Goal: Task Accomplishment & Management: Use online tool/utility

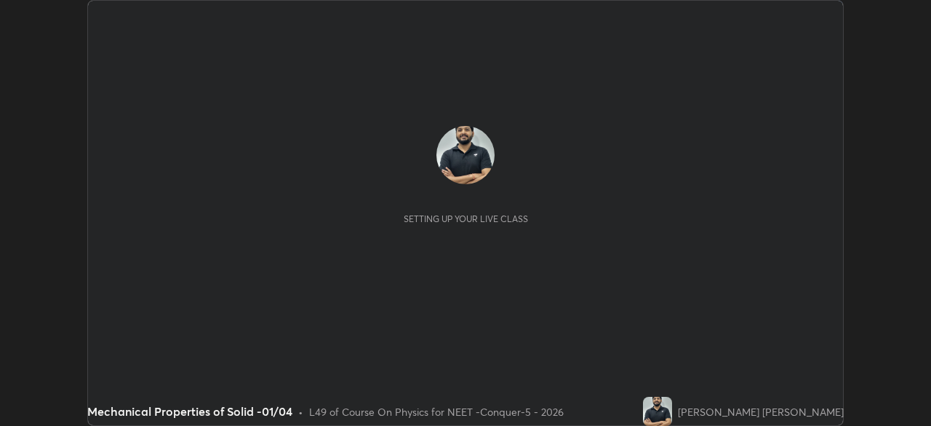
scroll to position [426, 931]
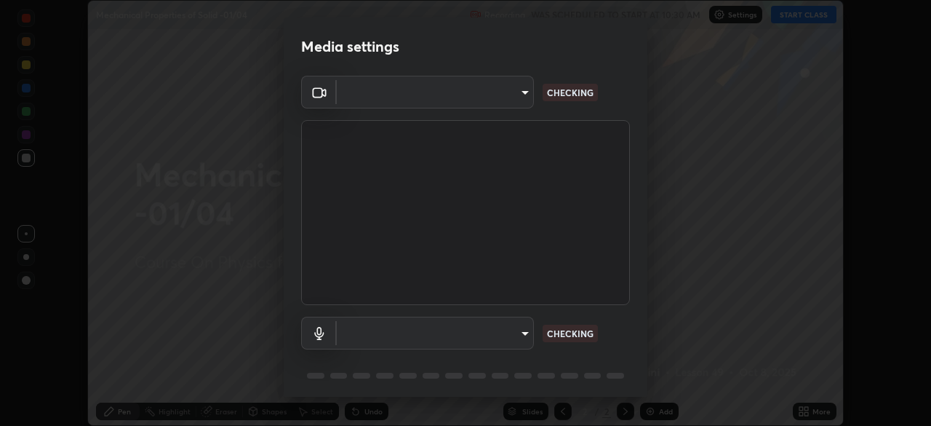
click at [490, 99] on body "Erase all Mechanical Properties of Solid -01/04 Recording WAS SCHEDULED TO STAR…" at bounding box center [465, 213] width 931 height 426
click at [490, 98] on div at bounding box center [465, 213] width 931 height 426
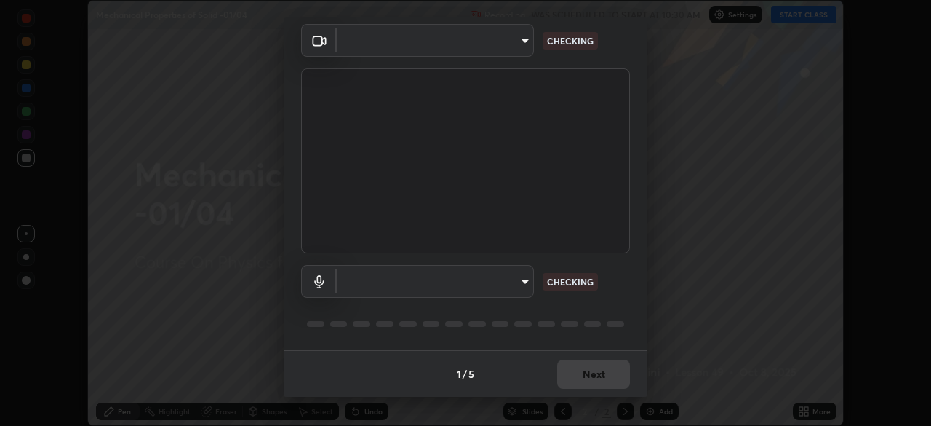
type input "0e50365916b658242f783ed4648cb329f585d10cba28352488c27cd343db3185"
type input "default"
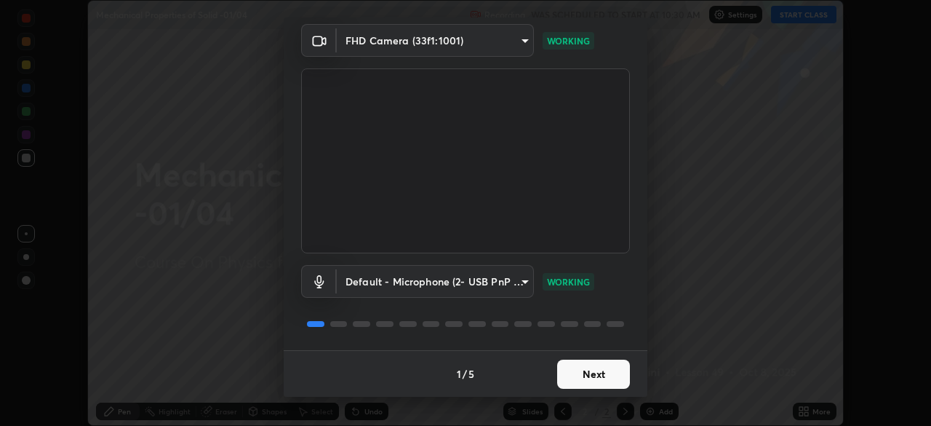
click at [596, 375] on button "Next" at bounding box center [593, 373] width 73 height 29
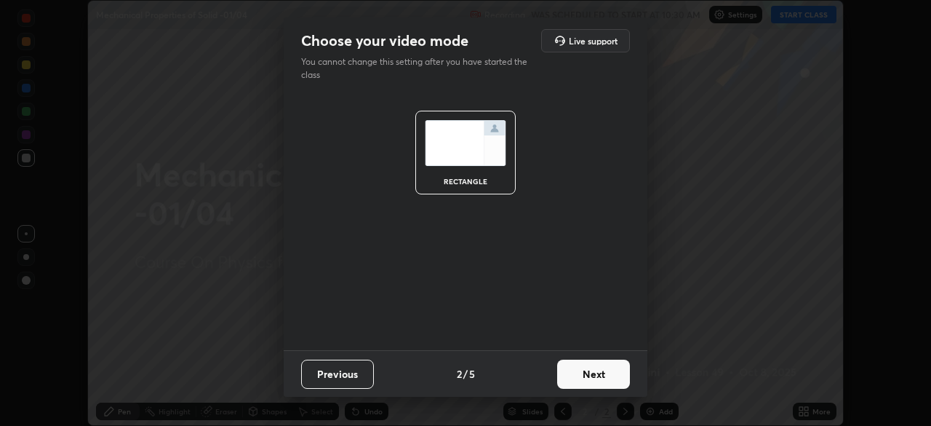
click at [608, 378] on button "Next" at bounding box center [593, 373] width 73 height 29
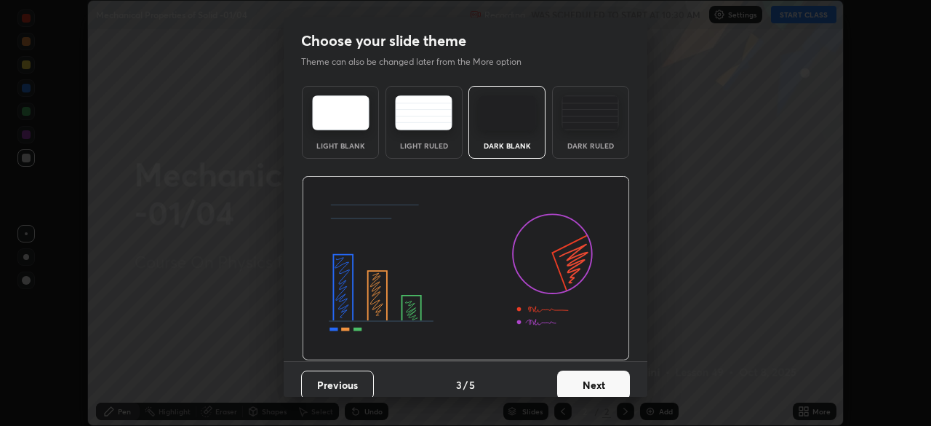
click at [621, 386] on button "Next" at bounding box center [593, 384] width 73 height 29
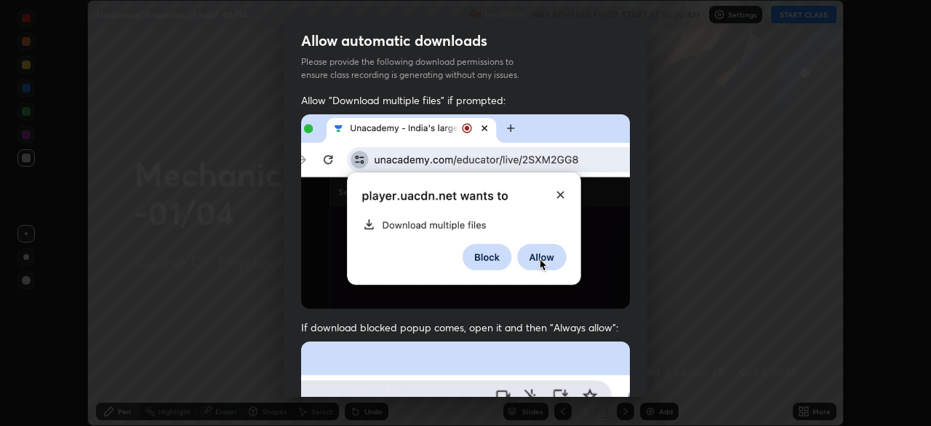
click at [578, 257] on img at bounding box center [465, 211] width 329 height 194
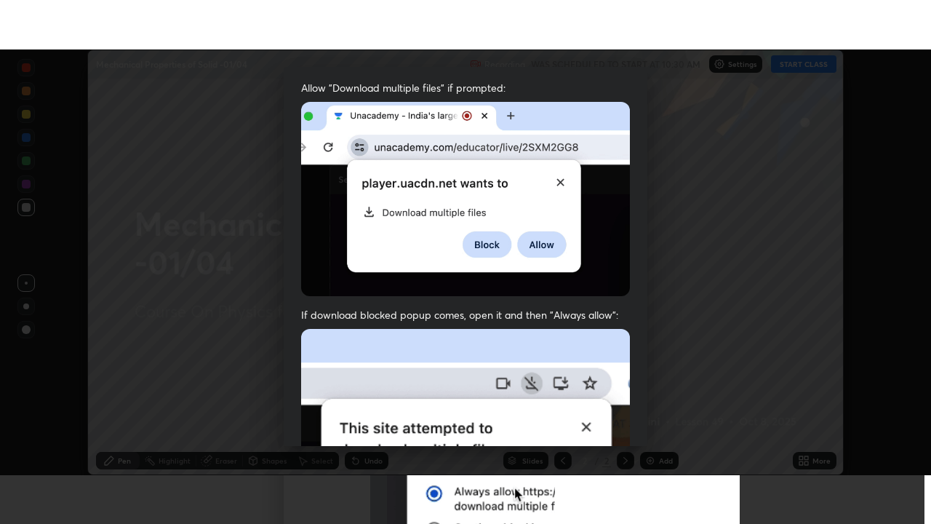
scroll to position [349, 0]
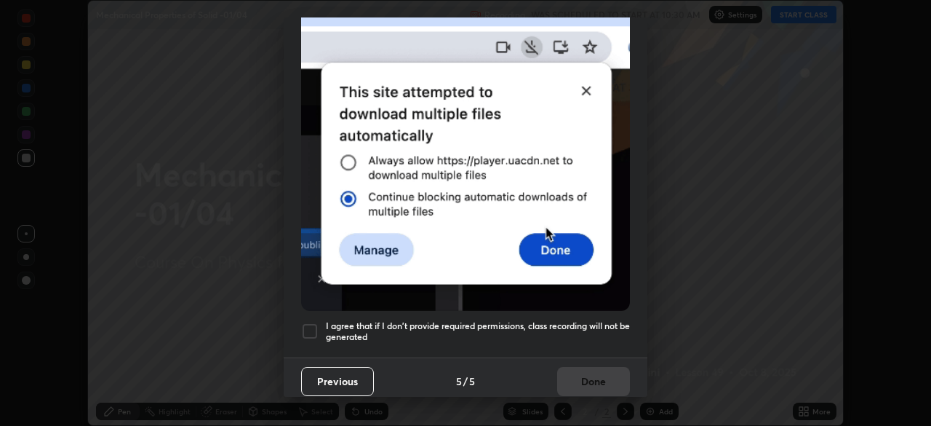
click at [310, 327] on div at bounding box center [309, 330] width 17 height 17
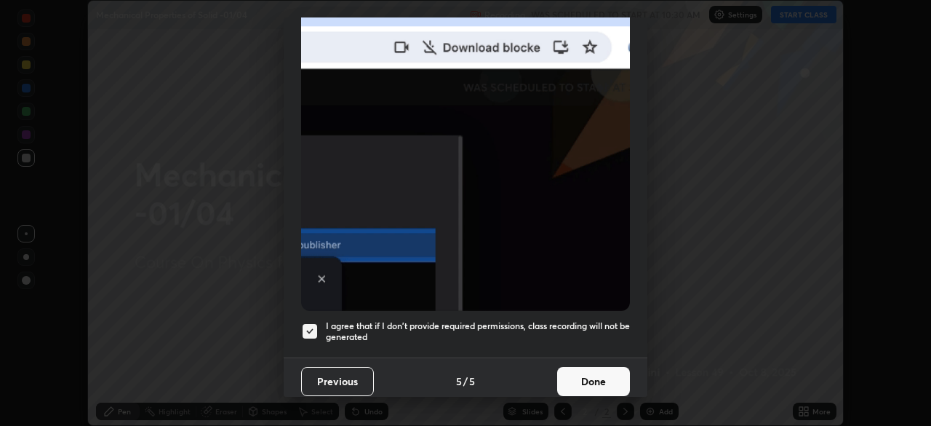
click at [594, 373] on button "Done" at bounding box center [593, 381] width 73 height 29
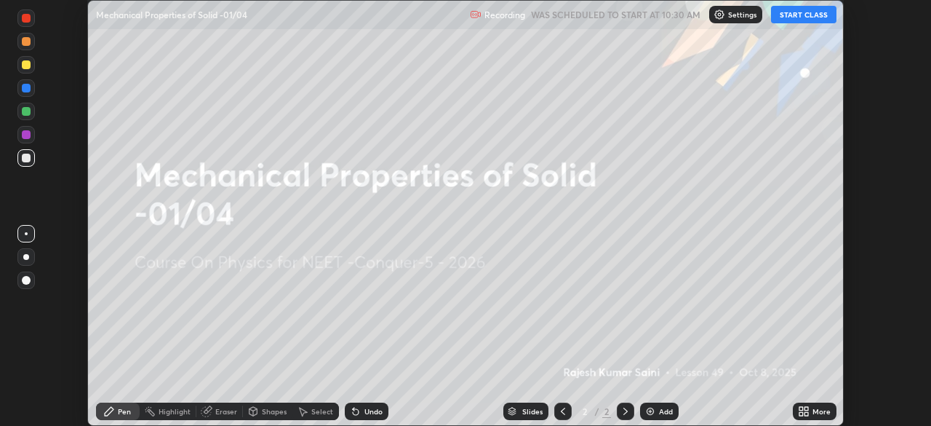
click at [801, 413] on icon at bounding box center [802, 414] width 4 height 4
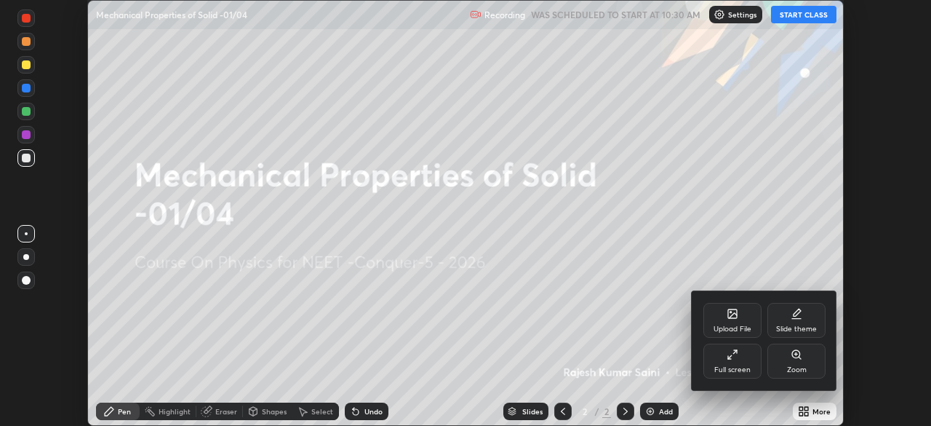
click at [734, 371] on div "Full screen" at bounding box center [733, 369] width 36 height 7
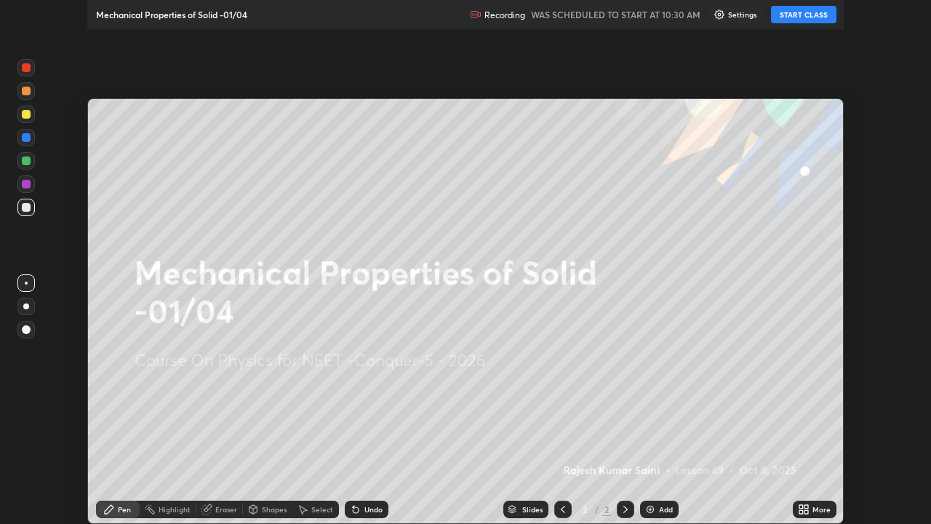
scroll to position [524, 931]
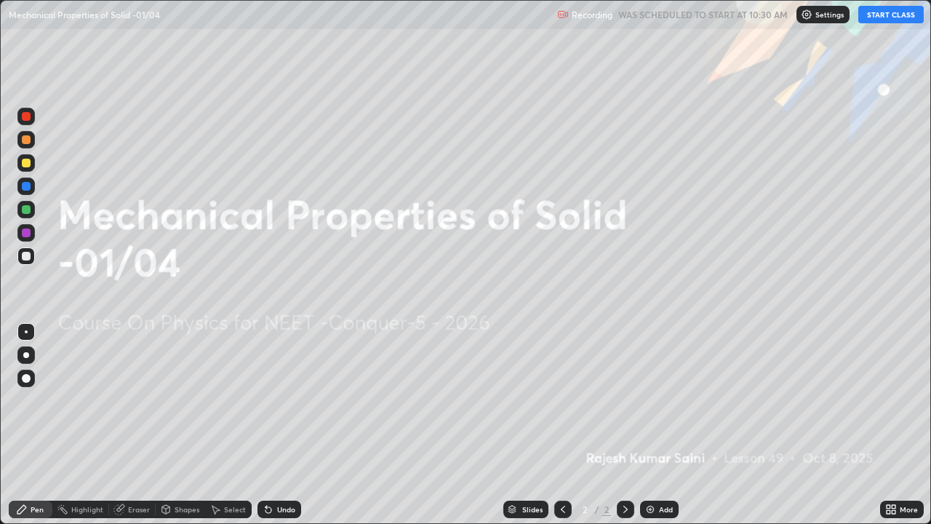
click at [876, 15] on button "START CLASS" at bounding box center [891, 14] width 65 height 17
click at [646, 425] on img at bounding box center [651, 510] width 12 height 12
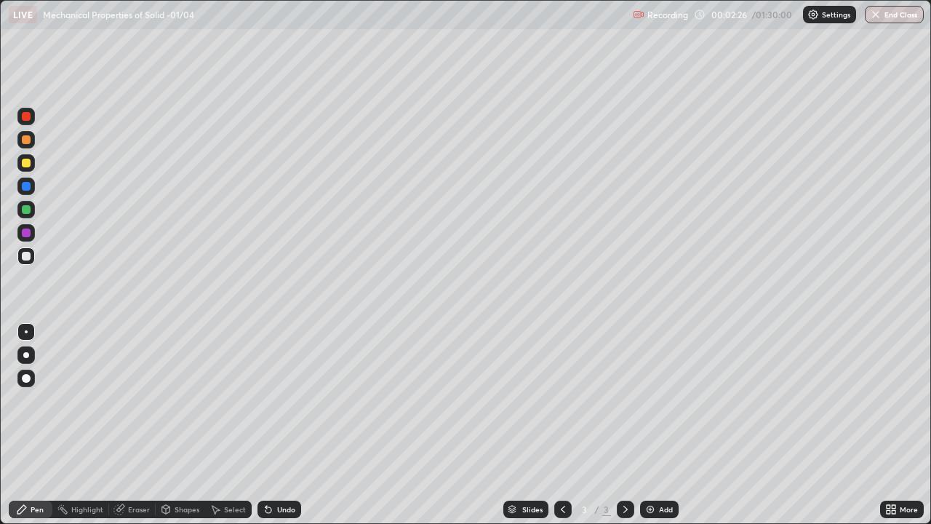
click at [26, 355] on div at bounding box center [26, 355] width 6 height 6
click at [642, 425] on div "Add" at bounding box center [659, 509] width 39 height 17
click at [655, 425] on img at bounding box center [651, 510] width 12 height 12
click at [646, 425] on img at bounding box center [651, 510] width 12 height 12
click at [28, 119] on div at bounding box center [26, 116] width 9 height 9
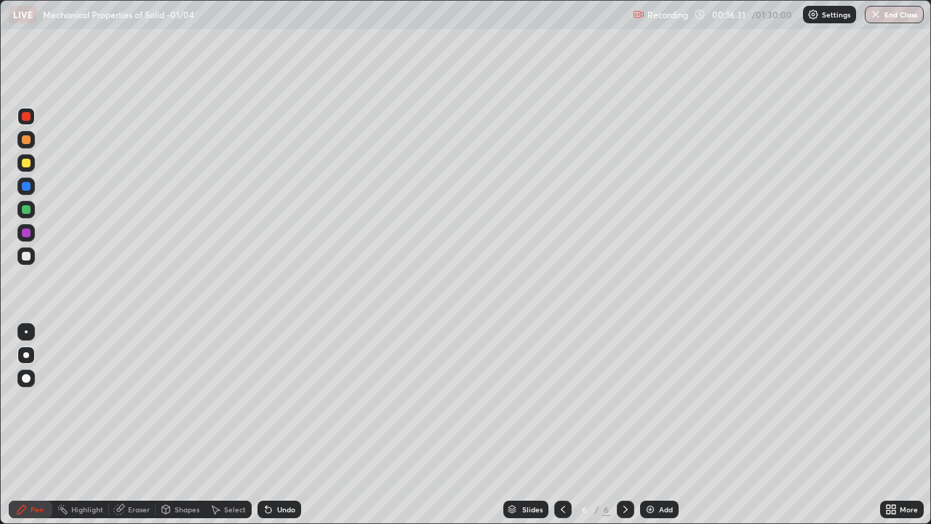
click at [283, 425] on div "Undo" at bounding box center [286, 509] width 18 height 7
click at [26, 212] on div at bounding box center [26, 209] width 9 height 9
click at [23, 231] on div at bounding box center [26, 232] width 9 height 9
click at [28, 260] on div at bounding box center [26, 256] width 9 height 9
click at [191, 425] on div "Shapes" at bounding box center [187, 509] width 25 height 7
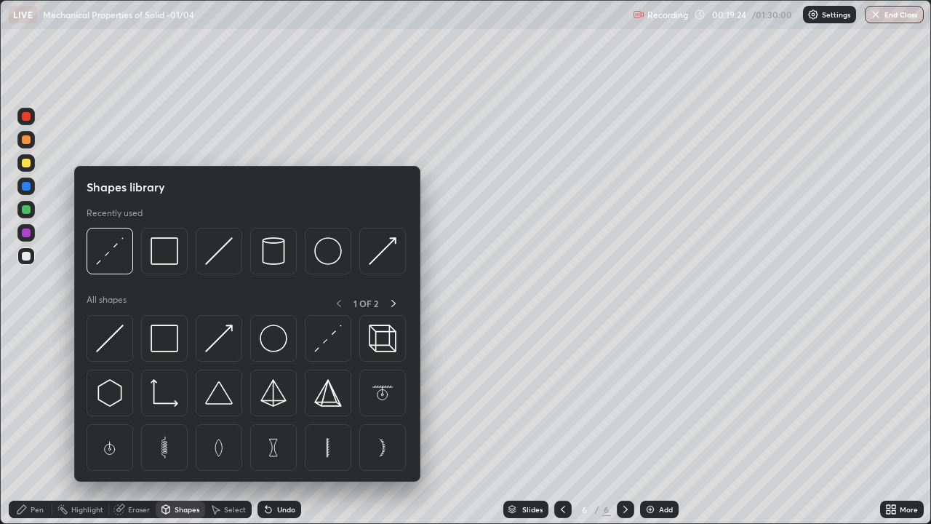
click at [111, 266] on div at bounding box center [110, 251] width 47 height 47
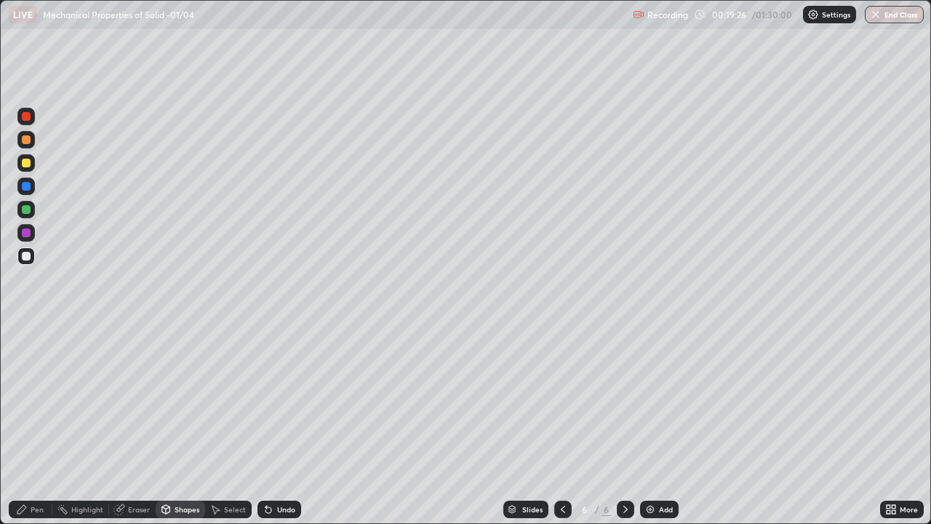
click at [224, 425] on div "Select" at bounding box center [235, 509] width 22 height 7
click at [37, 425] on div "Pen" at bounding box center [37, 509] width 13 height 7
click at [18, 259] on div at bounding box center [25, 255] width 17 height 17
click at [24, 236] on div at bounding box center [26, 232] width 9 height 9
click at [33, 258] on div at bounding box center [25, 255] width 17 height 17
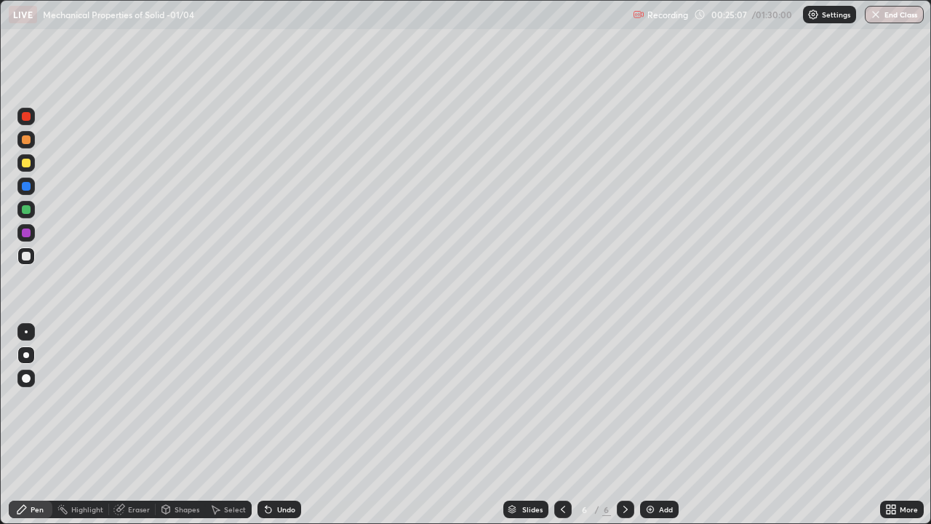
click at [136, 425] on div "Eraser" at bounding box center [139, 509] width 22 height 7
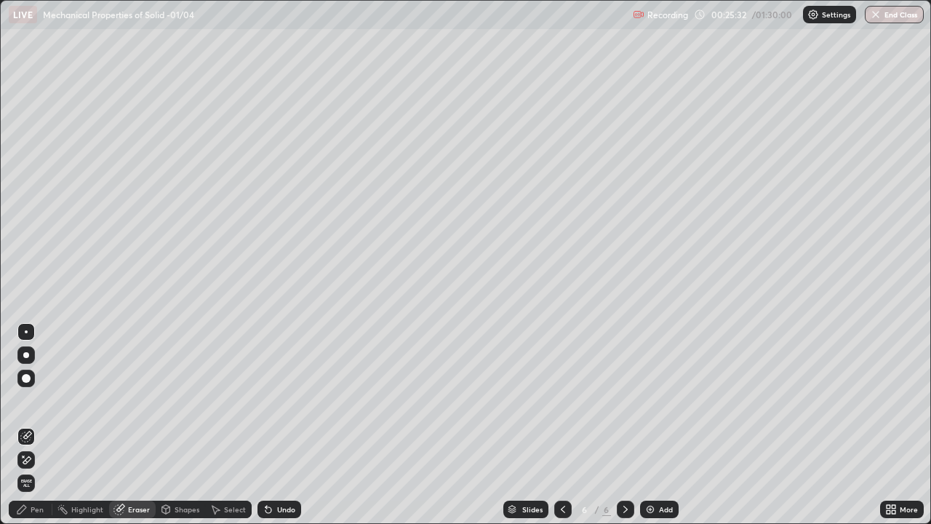
click at [274, 425] on div "Undo" at bounding box center [280, 509] width 44 height 17
click at [278, 425] on div "Undo" at bounding box center [286, 509] width 18 height 7
click at [34, 425] on div "Pen" at bounding box center [37, 509] width 13 height 7
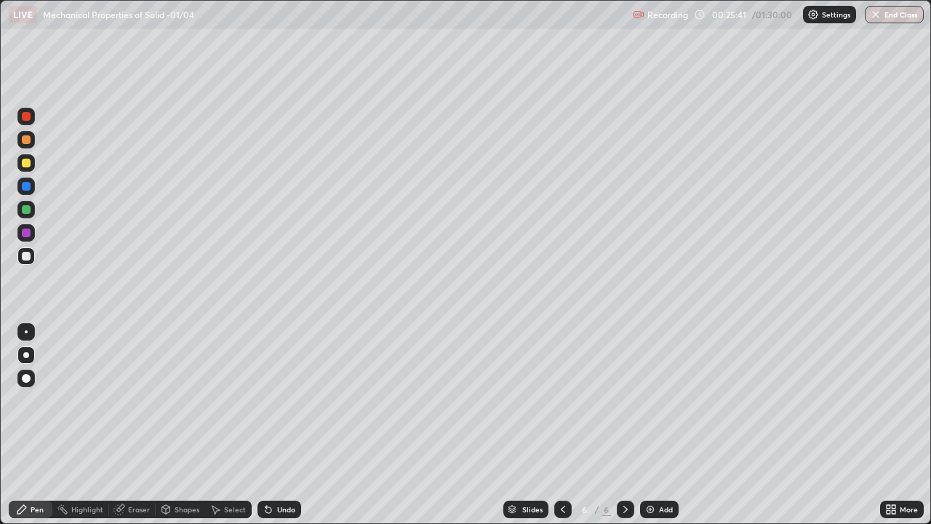
click at [173, 425] on div "Shapes" at bounding box center [180, 509] width 49 height 17
click at [233, 425] on div "Select" at bounding box center [235, 509] width 22 height 7
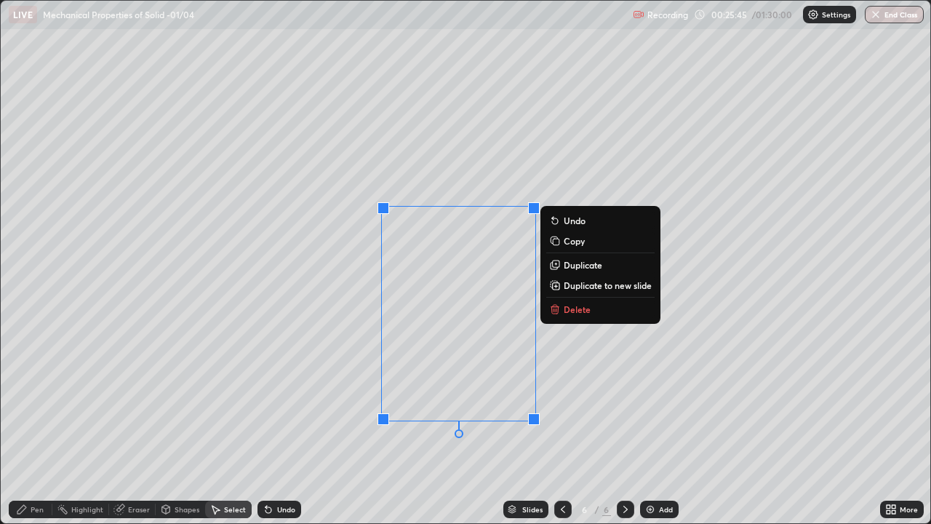
click at [557, 310] on icon at bounding box center [557, 310] width 0 height 3
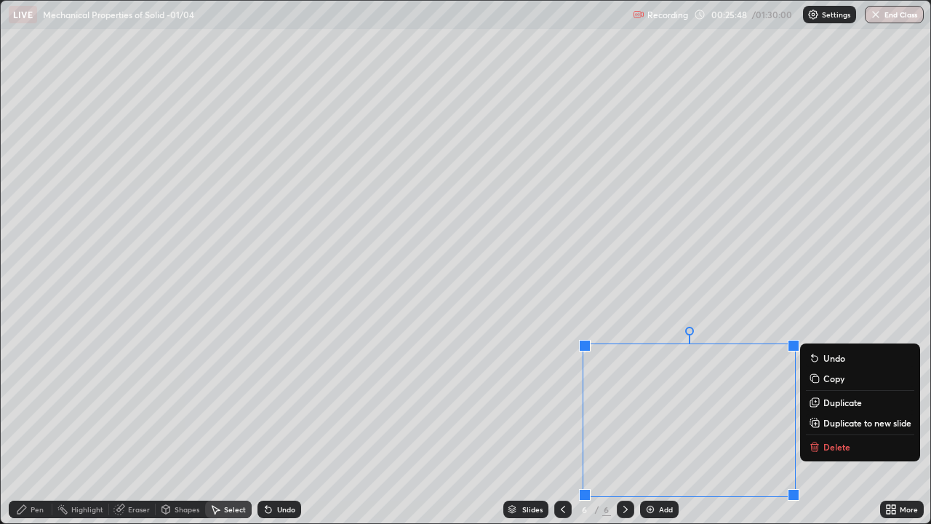
click at [827, 425] on p "Delete" at bounding box center [837, 447] width 27 height 12
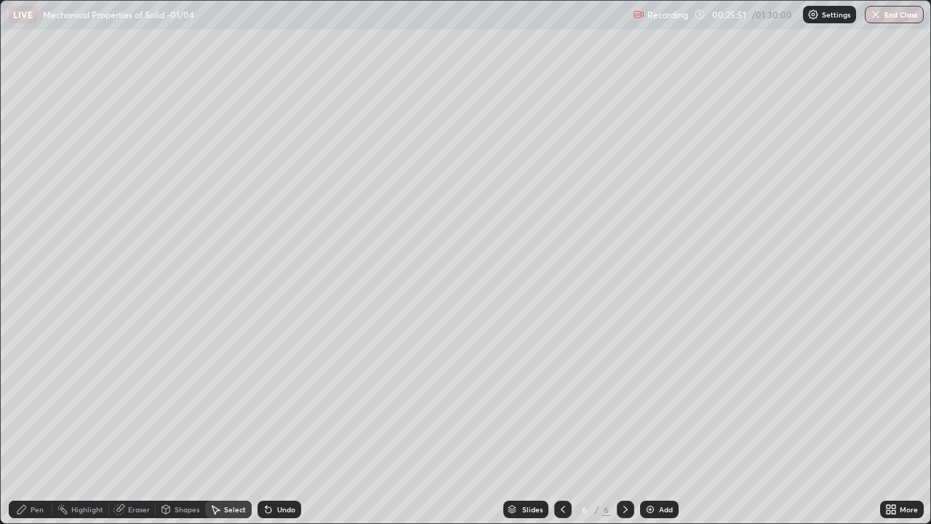
click at [33, 425] on div "Pen" at bounding box center [37, 509] width 13 height 7
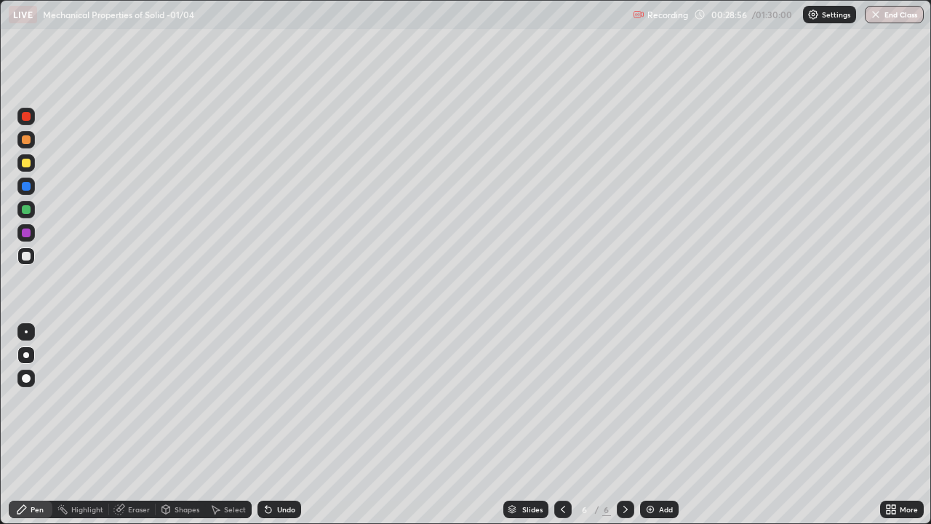
click at [656, 425] on div "Add" at bounding box center [659, 509] width 39 height 17
click at [28, 120] on div at bounding box center [26, 116] width 9 height 9
click at [25, 255] on div at bounding box center [26, 256] width 9 height 9
click at [177, 425] on div "Shapes" at bounding box center [187, 509] width 25 height 7
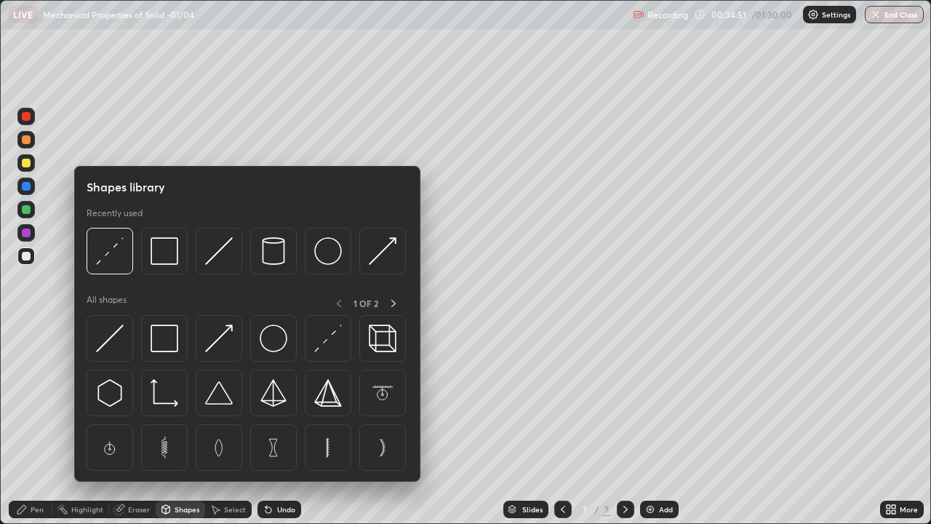
click at [208, 265] on div at bounding box center [219, 251] width 47 height 47
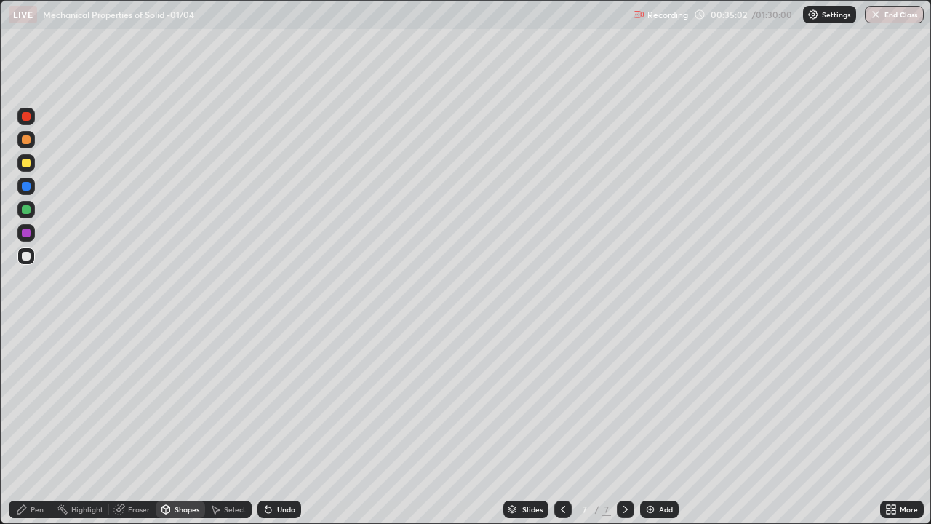
click at [34, 425] on div "Pen" at bounding box center [37, 509] width 13 height 7
click at [26, 208] on div at bounding box center [26, 209] width 9 height 9
click at [25, 257] on div at bounding box center [26, 256] width 9 height 9
click at [25, 211] on div at bounding box center [26, 209] width 9 height 9
click at [28, 213] on div at bounding box center [26, 209] width 9 height 9
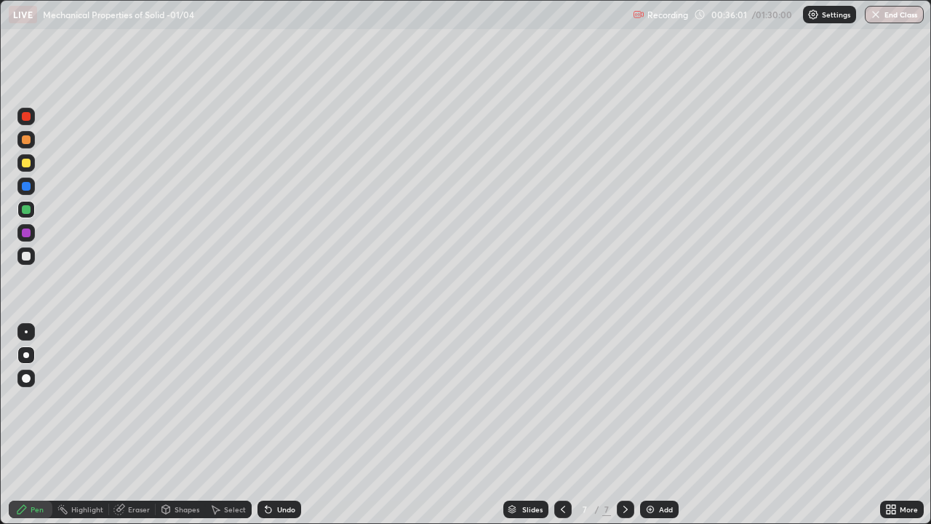
click at [25, 258] on div at bounding box center [26, 256] width 9 height 9
click at [178, 425] on div "Shapes" at bounding box center [187, 509] width 25 height 7
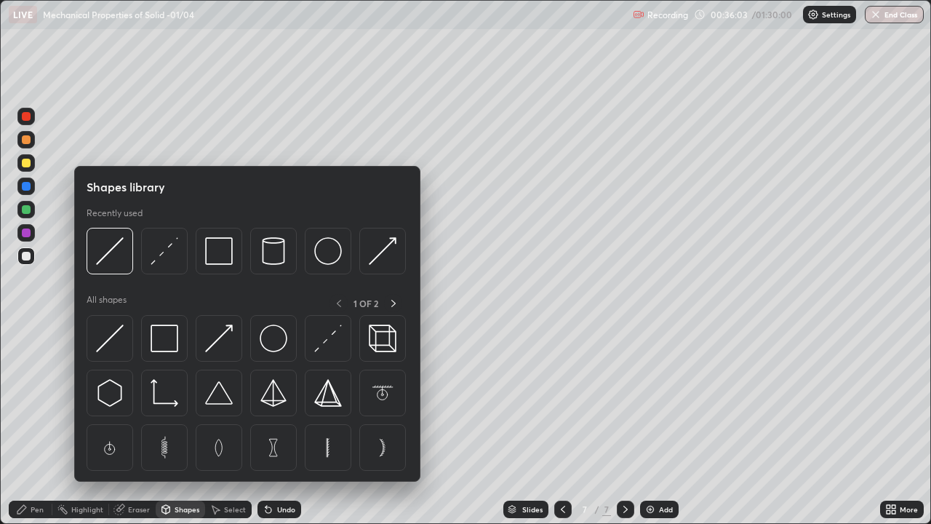
click at [157, 261] on img at bounding box center [165, 251] width 28 height 28
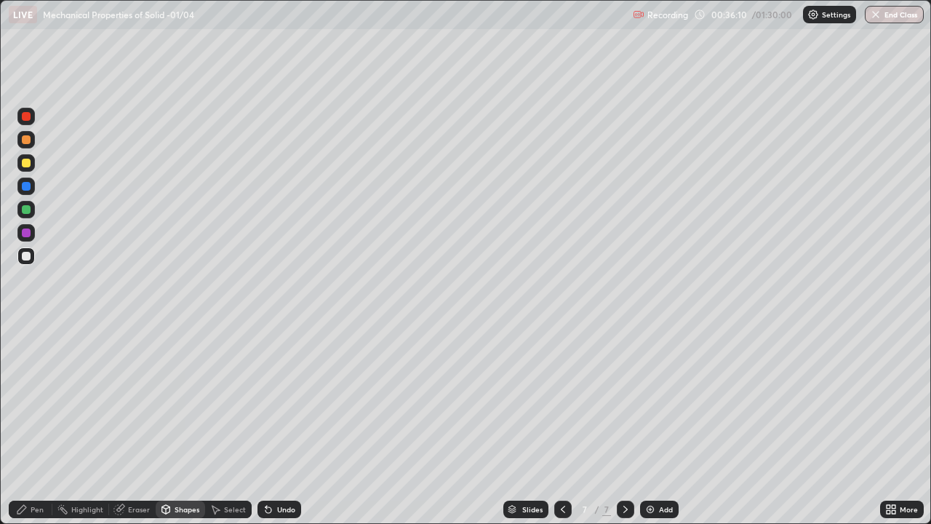
click at [33, 425] on div "Pen" at bounding box center [37, 509] width 13 height 7
click at [23, 210] on div at bounding box center [26, 209] width 9 height 9
click at [280, 425] on div "Undo" at bounding box center [286, 509] width 18 height 7
click at [28, 259] on div at bounding box center [26, 256] width 9 height 9
click at [271, 425] on icon at bounding box center [269, 510] width 12 height 12
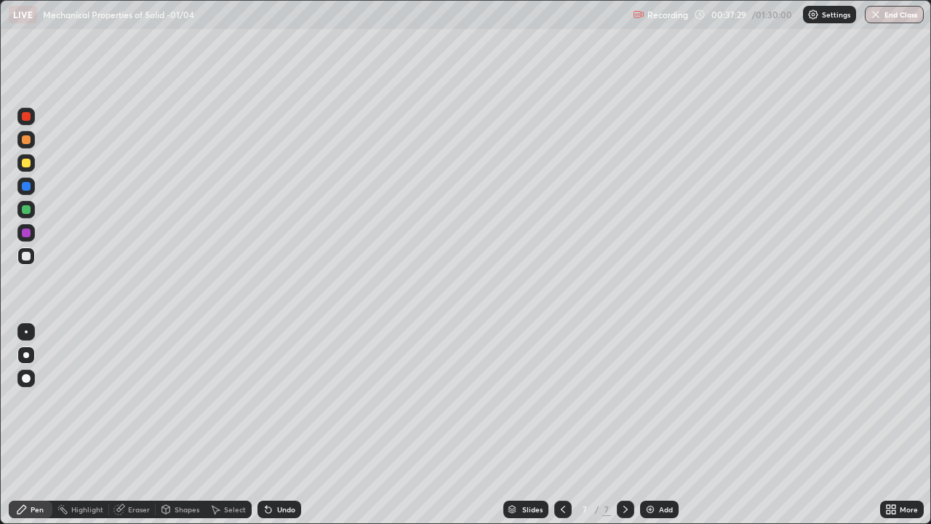
click at [273, 425] on div "Undo" at bounding box center [280, 509] width 44 height 17
click at [241, 425] on div "Select" at bounding box center [235, 509] width 22 height 7
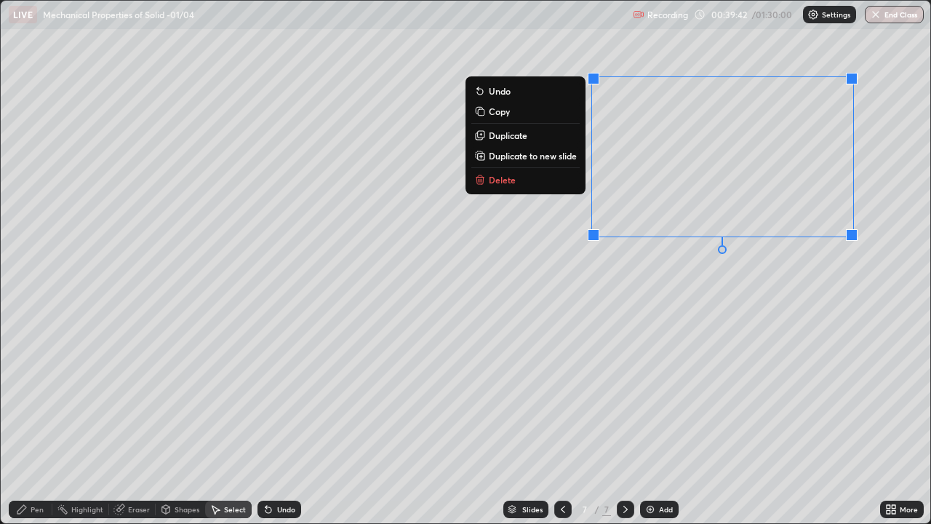
click at [523, 185] on button "Delete" at bounding box center [526, 179] width 108 height 17
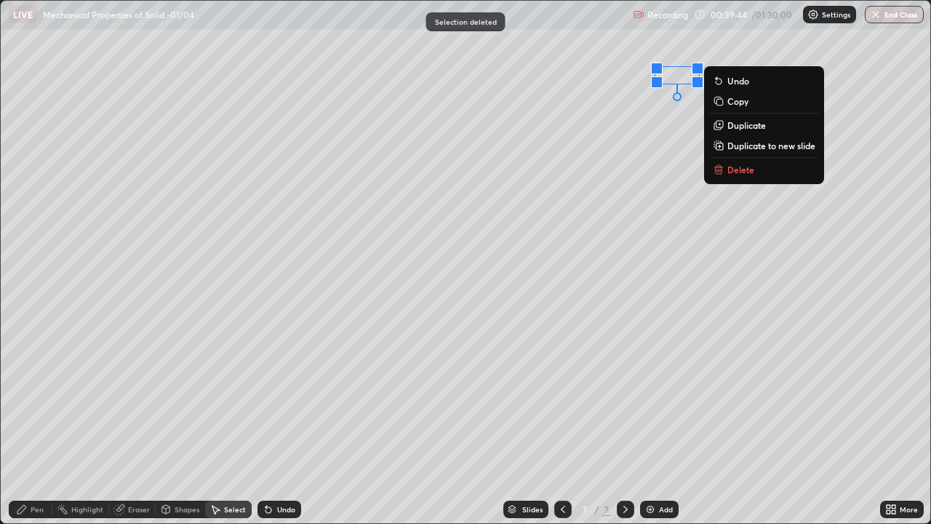
click at [734, 172] on p "Delete" at bounding box center [741, 170] width 27 height 12
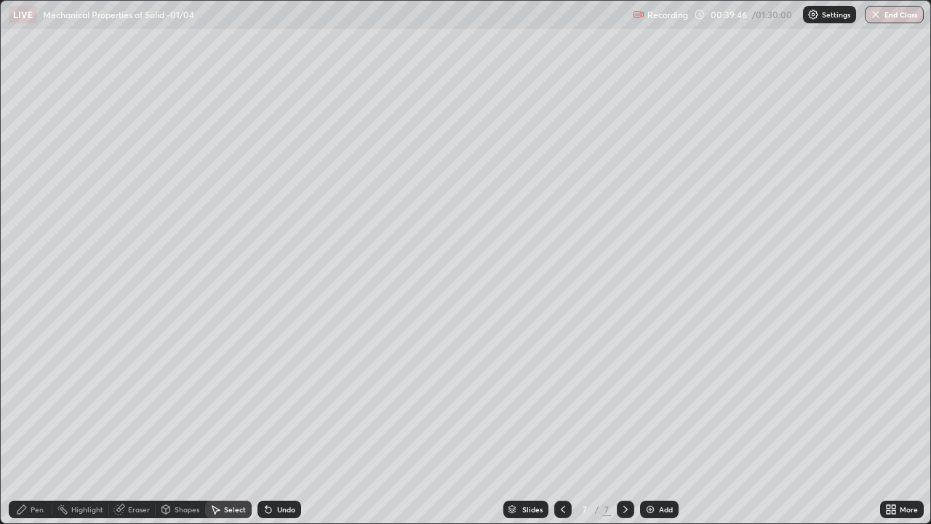
click at [656, 425] on div "Add" at bounding box center [659, 509] width 39 height 17
click at [36, 425] on div "Pen" at bounding box center [37, 509] width 13 height 7
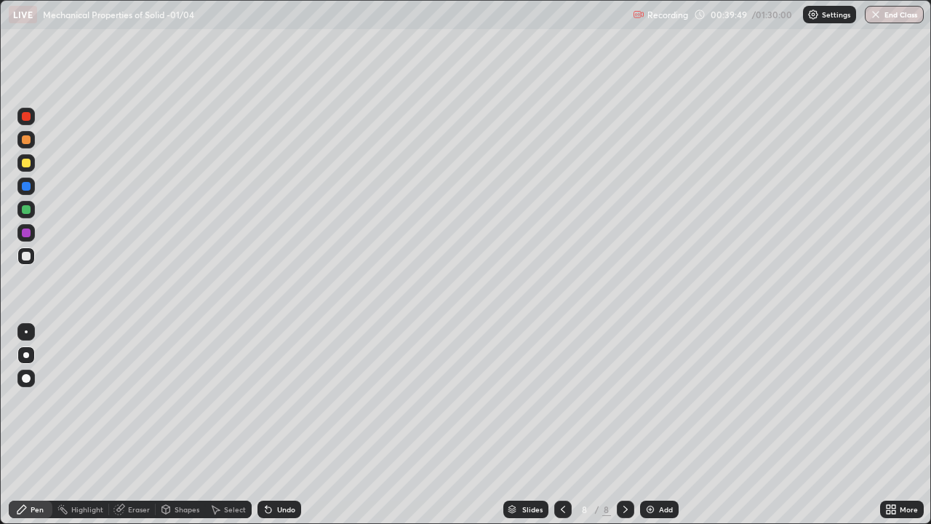
click at [27, 119] on div at bounding box center [26, 116] width 9 height 9
click at [25, 257] on div at bounding box center [26, 256] width 9 height 9
click at [25, 235] on div at bounding box center [26, 232] width 9 height 9
click at [136, 425] on div "Eraser" at bounding box center [139, 509] width 22 height 7
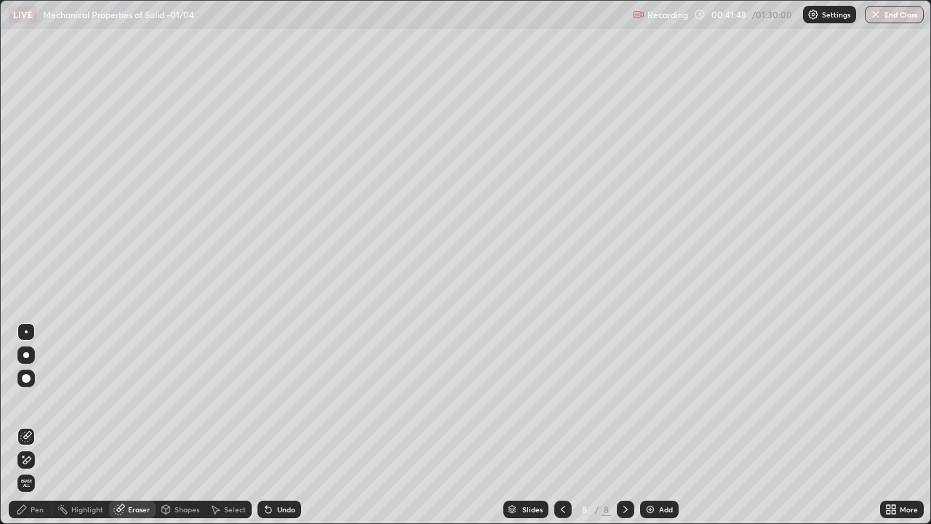
click at [38, 425] on div "Pen" at bounding box center [31, 509] width 44 height 17
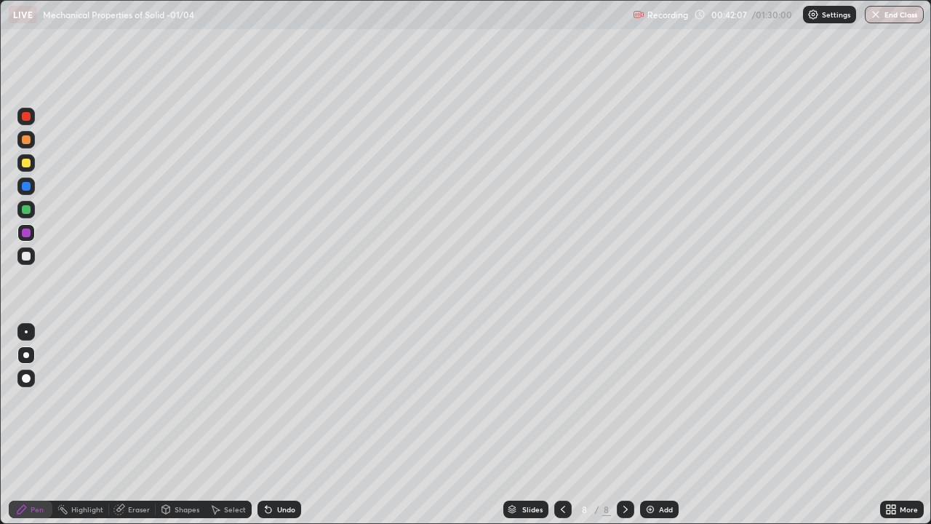
click at [36, 425] on div "Pen" at bounding box center [37, 509] width 13 height 7
click at [23, 117] on div at bounding box center [26, 116] width 9 height 9
click at [27, 259] on div at bounding box center [26, 256] width 9 height 9
click at [651, 425] on img at bounding box center [651, 510] width 12 height 12
click at [26, 120] on div at bounding box center [26, 116] width 9 height 9
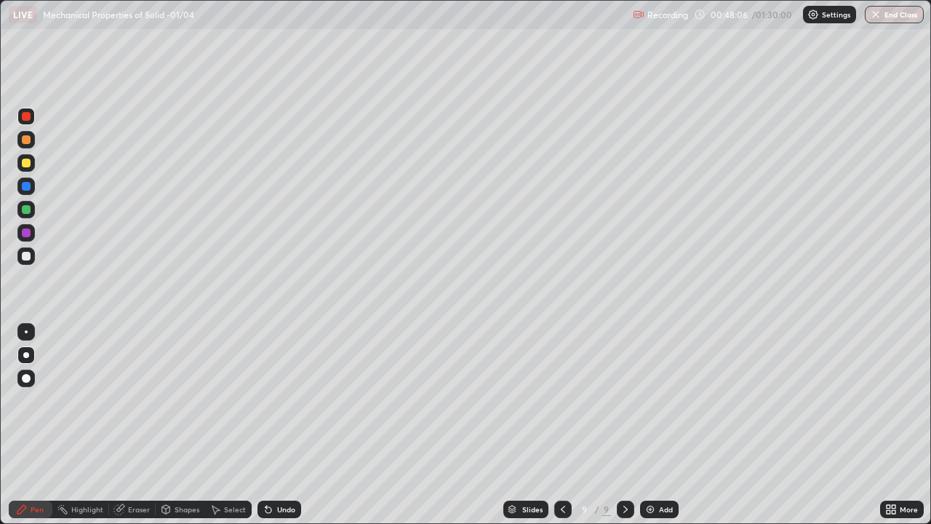
click at [25, 257] on div at bounding box center [26, 256] width 9 height 9
click at [25, 167] on div at bounding box center [26, 163] width 9 height 9
click at [28, 255] on div at bounding box center [26, 256] width 9 height 9
click at [27, 257] on div at bounding box center [26, 256] width 9 height 9
click at [27, 213] on div at bounding box center [26, 209] width 9 height 9
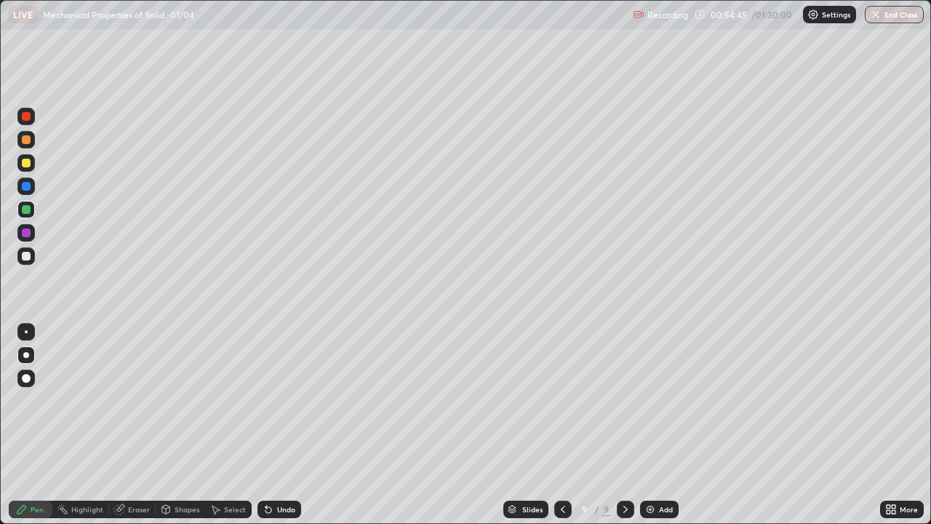
click at [27, 169] on div at bounding box center [25, 162] width 17 height 17
click at [26, 257] on div at bounding box center [26, 256] width 9 height 9
click at [183, 425] on div "Shapes" at bounding box center [187, 509] width 25 height 7
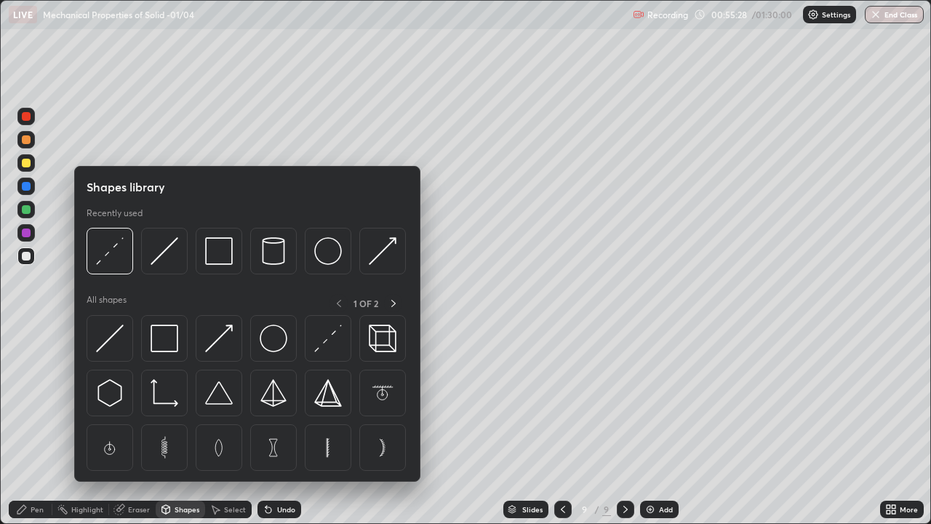
click at [166, 343] on img at bounding box center [165, 339] width 28 height 28
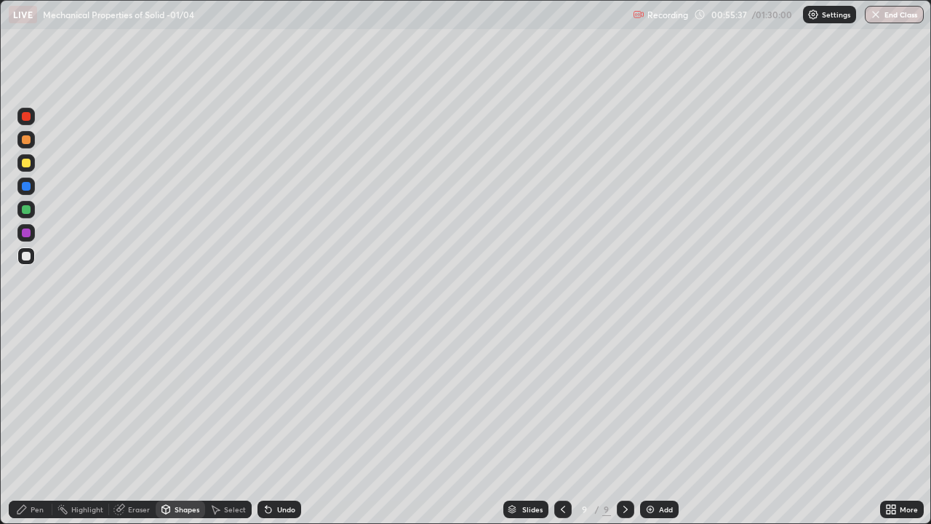
click at [47, 425] on div "Pen" at bounding box center [31, 509] width 44 height 17
click at [23, 234] on div at bounding box center [26, 232] width 9 height 9
click at [26, 231] on div at bounding box center [26, 232] width 9 height 9
click at [28, 259] on div at bounding box center [26, 256] width 9 height 9
click at [282, 425] on div "Undo" at bounding box center [286, 509] width 18 height 7
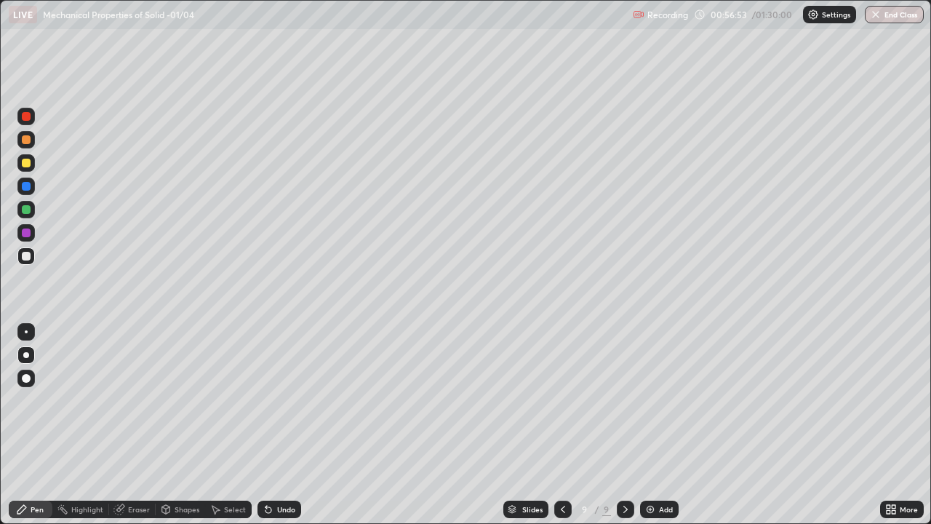
click at [166, 425] on icon at bounding box center [166, 509] width 8 height 9
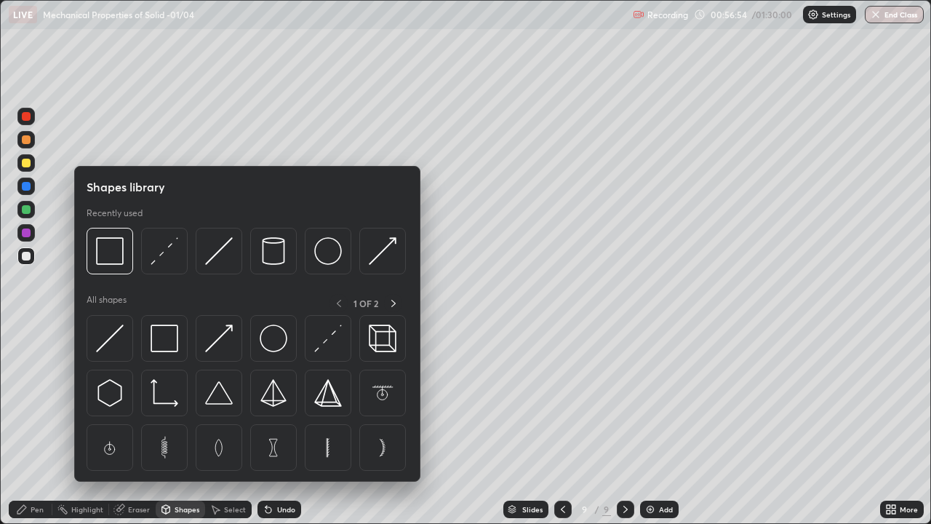
click at [173, 347] on img at bounding box center [165, 339] width 28 height 28
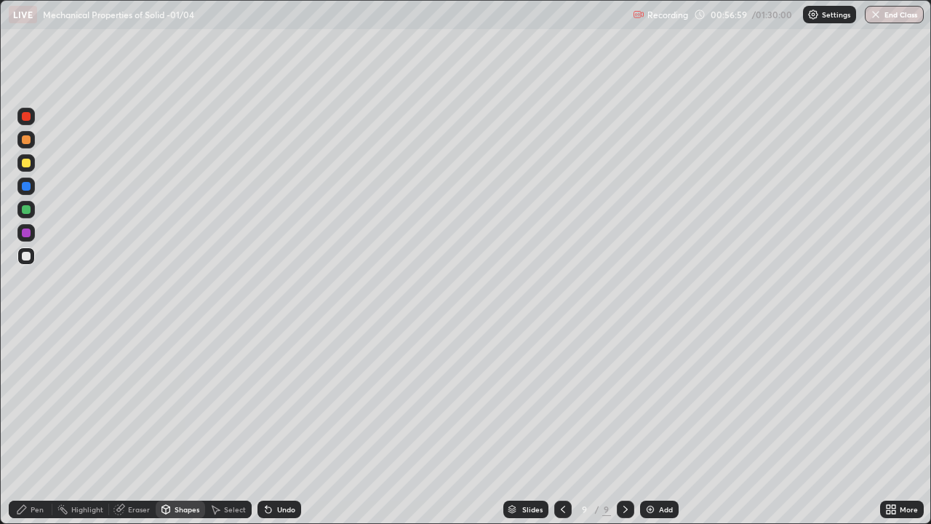
click at [41, 425] on div "Pen" at bounding box center [31, 509] width 44 height 17
click at [287, 425] on div "Undo" at bounding box center [286, 509] width 18 height 7
click at [285, 425] on div "Undo" at bounding box center [286, 509] width 18 height 7
click at [24, 164] on div at bounding box center [26, 163] width 9 height 9
click at [27, 259] on div at bounding box center [26, 256] width 9 height 9
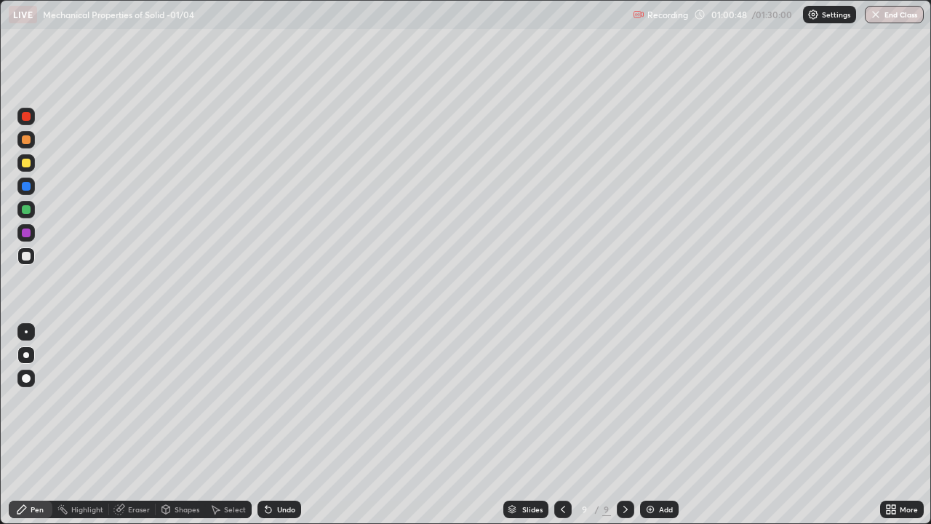
click at [562, 425] on icon at bounding box center [563, 510] width 12 height 12
click at [624, 425] on icon at bounding box center [626, 510] width 12 height 12
click at [623, 425] on icon at bounding box center [626, 510] width 12 height 12
click at [656, 425] on div "Add" at bounding box center [659, 509] width 39 height 17
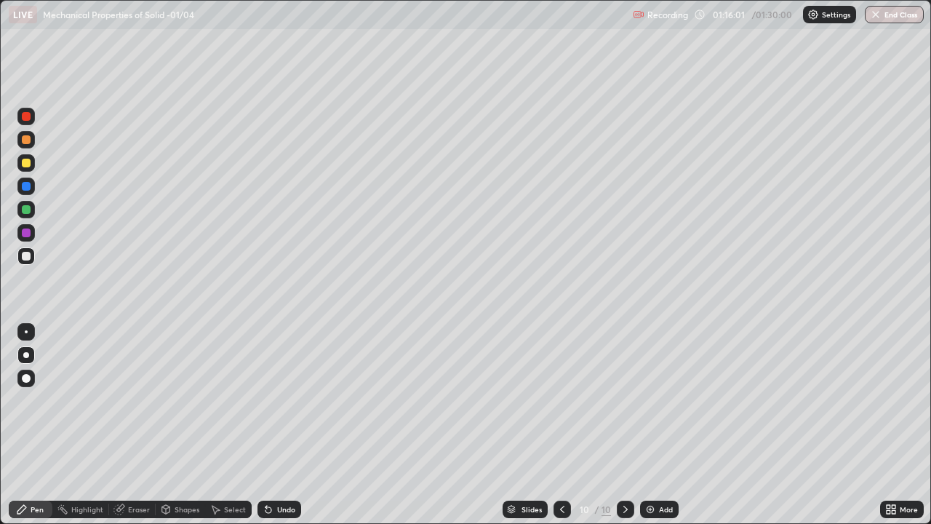
click at [26, 117] on div at bounding box center [26, 116] width 9 height 9
click at [25, 165] on div at bounding box center [26, 163] width 9 height 9
click at [24, 188] on div at bounding box center [26, 186] width 9 height 9
click at [23, 257] on div at bounding box center [26, 256] width 9 height 9
click at [888, 19] on button "End Class" at bounding box center [894, 14] width 59 height 17
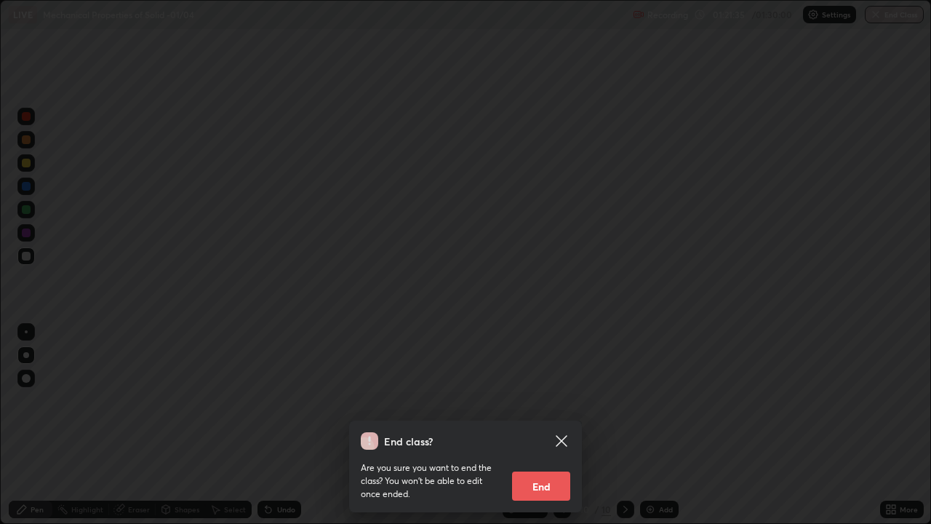
click at [546, 425] on button "End" at bounding box center [541, 486] width 58 height 29
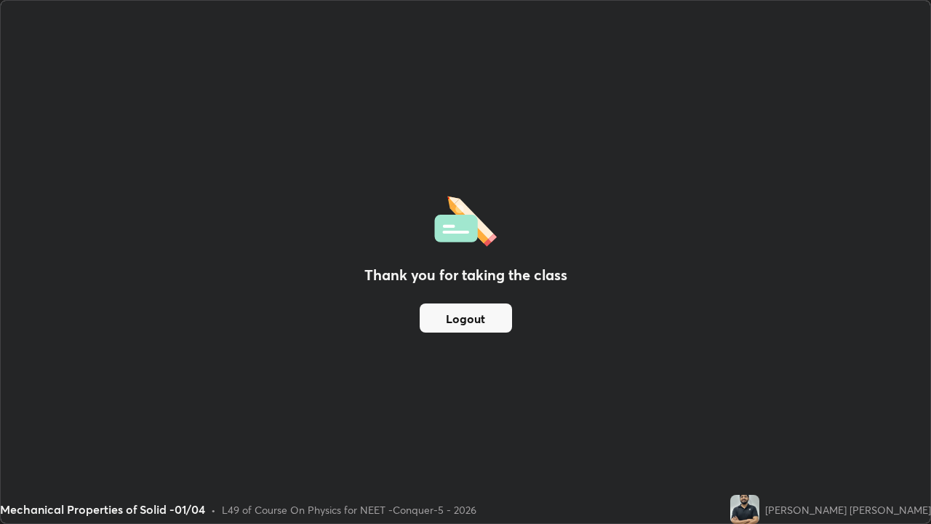
click at [486, 321] on button "Logout" at bounding box center [466, 317] width 92 height 29
